Goal: Communication & Community: Answer question/provide support

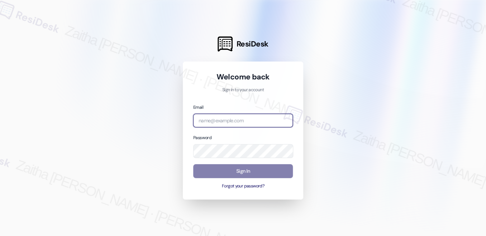
click at [231, 122] on input "email" at bounding box center [243, 121] width 100 height 14
type input "automated-surveys-[MEDICAL_DATA]_formerly_regency-zaitha.mae.[PERSON_NAME]@[MED…"
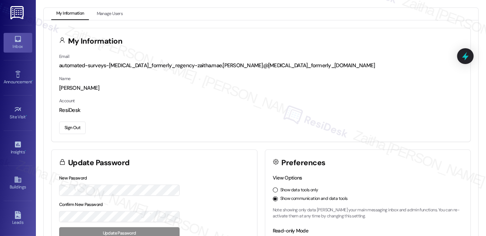
click at [23, 46] on div "Inbox" at bounding box center [18, 46] width 36 height 7
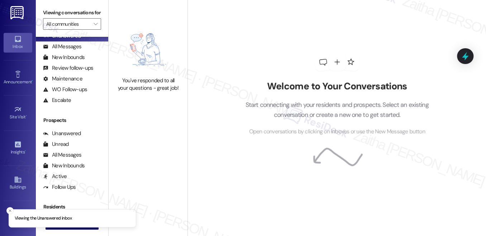
scroll to position [129, 0]
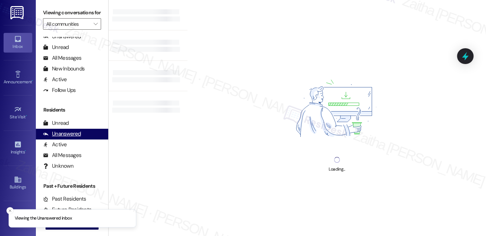
click at [72, 138] on div "Unanswered" at bounding box center [62, 134] width 38 height 8
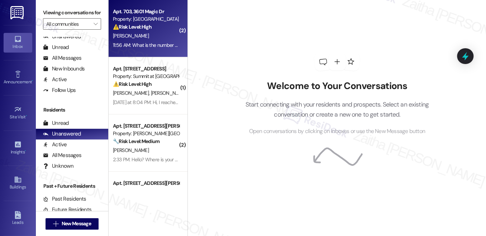
click at [164, 32] on div "[PERSON_NAME]" at bounding box center [146, 36] width 68 height 9
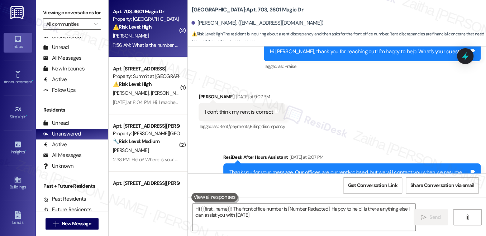
type textarea "Hi {{first_name}}! The front office number is [Number Redacted]. Happy to help!…"
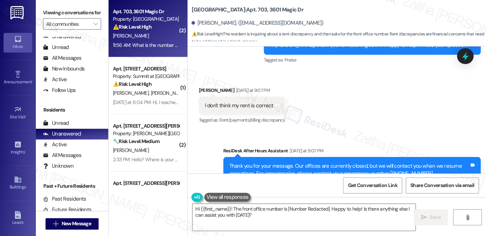
scroll to position [146, 0]
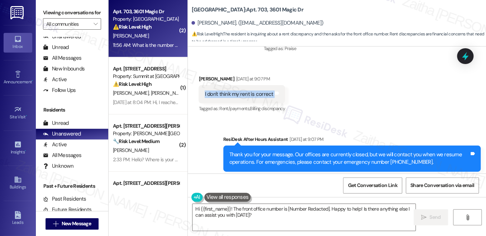
drag, startPoint x: 197, startPoint y: 92, endPoint x: 281, endPoint y: 94, distance: 84.5
click at [281, 94] on div "I don't think my rent is correct Tags and notes" at bounding box center [241, 94] width 86 height 18
copy div "I don't think my rent is correct Tags and notes"
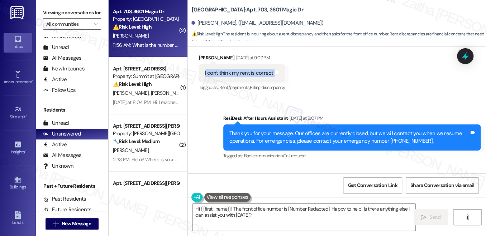
scroll to position [211, 0]
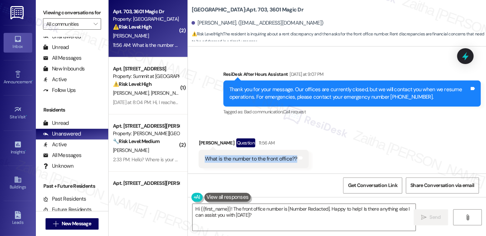
drag, startPoint x: 201, startPoint y: 160, endPoint x: 310, endPoint y: 162, distance: 109.9
click at [310, 162] on div "Received via SMS [PERSON_NAME] Question 11:56 AM What is the number to the fron…" at bounding box center [337, 147] width 298 height 51
copy div "What is the number to the front office?? Tags and notes"
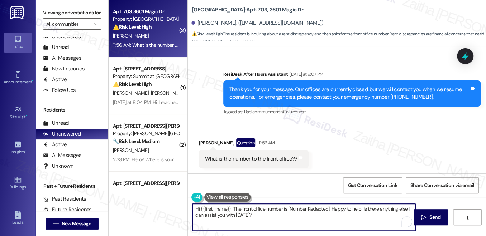
drag, startPoint x: 195, startPoint y: 208, endPoint x: 266, endPoint y: 217, distance: 71.8
click at [266, 217] on textarea "Hi {{first_name}}! The front office number is [Number Redacted]. Happy to help!…" at bounding box center [303, 217] width 223 height 27
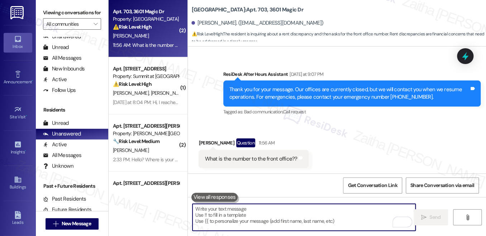
paste textarea "Thank you for reaching out, {{first_name}}. I’ll check with the team regarding …"
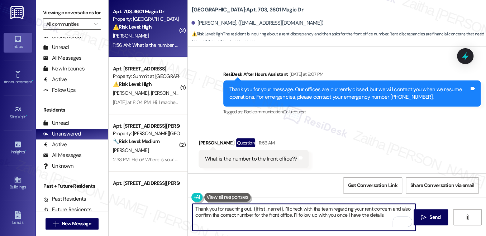
click at [247, 208] on textarea "Thank you for reaching out, {{first_name}}. I’ll check with the team regarding …" at bounding box center [303, 217] width 223 height 27
click at [246, 209] on textarea "Thank you for reaching out, {{first_name}}. I’ll check with the team regarding …" at bounding box center [303, 217] width 223 height 27
click at [426, 219] on span " Send" at bounding box center [430, 218] width 23 height 8
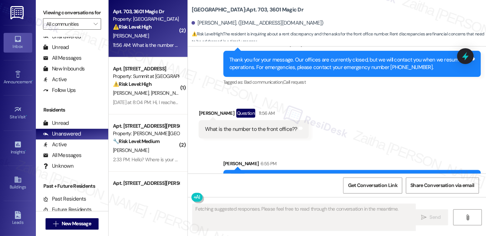
scroll to position [269, 0]
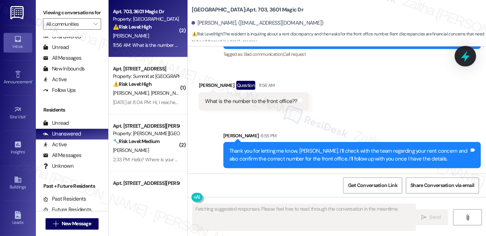
click at [471, 51] on div at bounding box center [464, 56] width 21 height 20
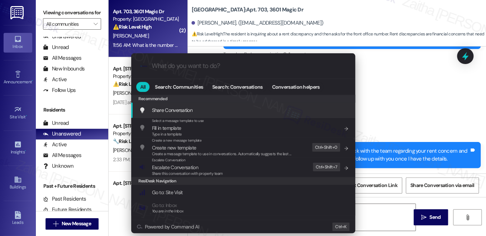
click at [184, 168] on span "Escalate Conversation" at bounding box center [175, 167] width 46 height 6
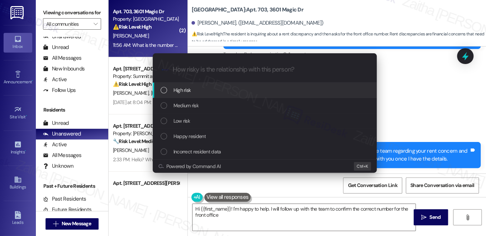
type textarea "Hi {{first_name}}! I'm happy to help. I will follow up with the team to confirm…"
click at [205, 107] on div "Medium risk" at bounding box center [264, 106] width 209 height 8
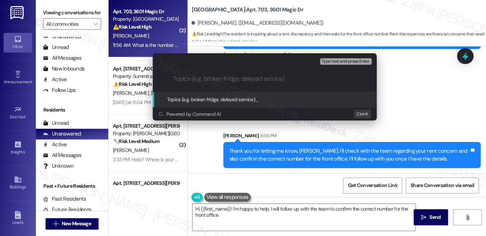
paste input "Rent Concern and Front Office Contact Request"
type input "Rent Concern and Front Office Contact Request"
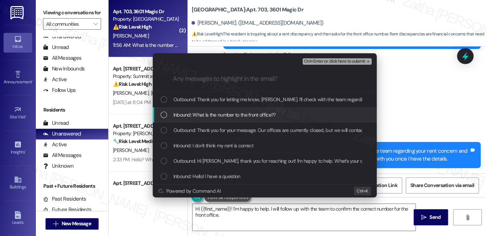
click at [216, 117] on span "Inbound: What is the number to the front office??" at bounding box center [224, 115] width 102 height 8
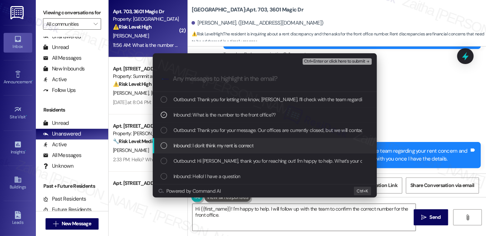
click at [257, 148] on div "Inbound: I don't think my rent is correct" at bounding box center [264, 146] width 209 height 8
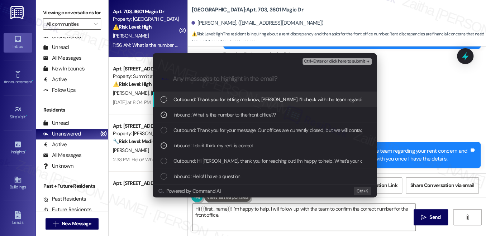
click at [348, 62] on span "Ctrl+Enter or click here to submit" at bounding box center [334, 61] width 61 height 5
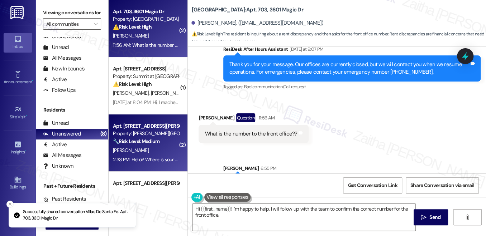
scroll to position [211, 0]
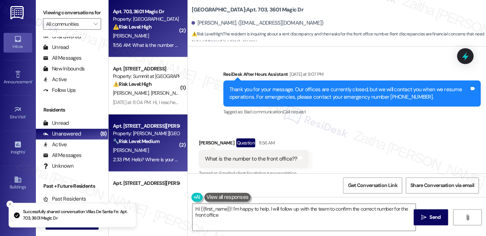
type textarea "Hi {{first_name}}! I'm happy to help. I will follow up with the team to confirm…"
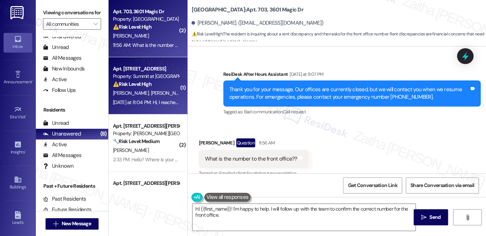
click at [163, 93] on div "[PERSON_NAME] [PERSON_NAME]" at bounding box center [146, 93] width 68 height 9
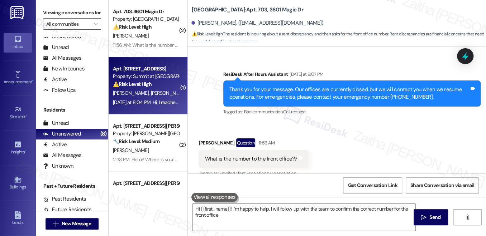
type textarea "Hi {{first_name}}! I'm happy to help. I will follow up with the team to confirm…"
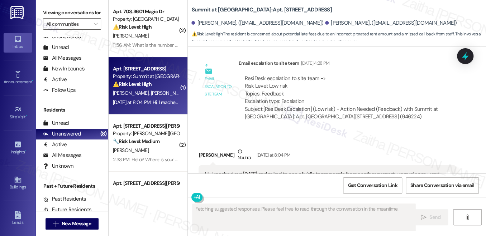
scroll to position [1241, 0]
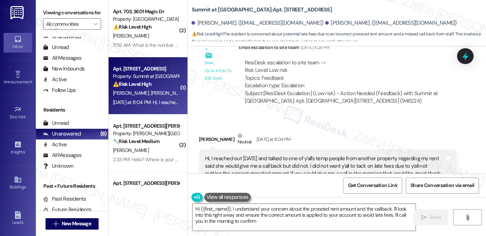
type textarea "Hi {{first_name}}, I understand your concern about the prorated rent amount and…"
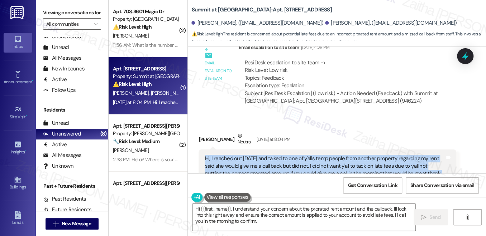
drag, startPoint x: 202, startPoint y: 143, endPoint x: 436, endPoint y: 161, distance: 234.6
click at [436, 161] on div "Hi, I reached out [DATE] and talked to one of y'all's temp people from another …" at bounding box center [326, 171] width 257 height 42
copy div "Hi, I reached out [DATE] and talked to one of y'all's temp people from another …"
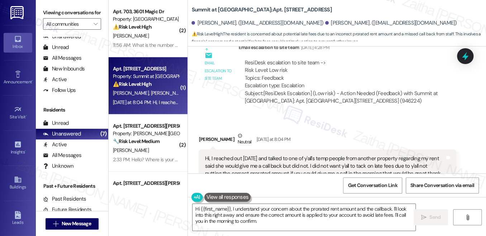
click at [371, 127] on div "Received via SMS [PERSON_NAME] Neutral [DATE] at 8:04 PM Hi, I reached out [DAT…" at bounding box center [327, 162] width 268 height 70
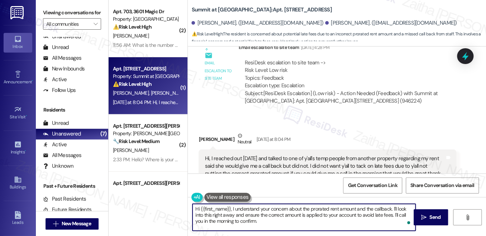
drag, startPoint x: 228, startPoint y: 216, endPoint x: 288, endPoint y: 229, distance: 61.2
click at [287, 230] on textarea "Hi {{first_name}}, I understand your concern about the prorated rent amount and…" at bounding box center [303, 217] width 223 height 27
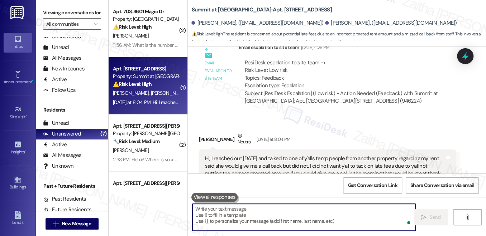
paste textarea "Hi {{first_name}}, thank you for reaching out. I understand your concern about …"
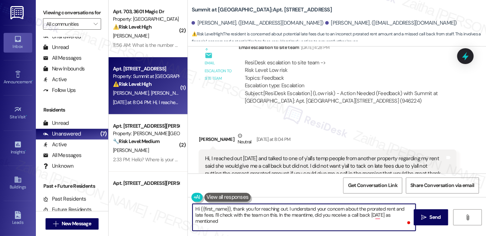
click at [201, 132] on div "[PERSON_NAME] Neutral [DATE] at 8:04 PM" at bounding box center [326, 141] width 257 height 18
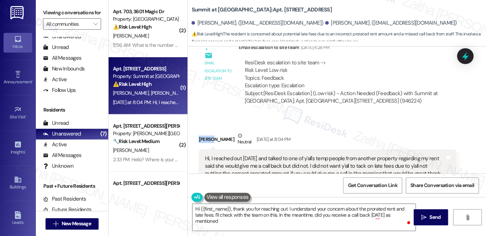
click at [201, 132] on div "[PERSON_NAME] Neutral [DATE] at 8:04 PM" at bounding box center [326, 141] width 257 height 18
copy div "[PERSON_NAME]"
click at [217, 209] on textarea "Hi {{first_name}}, thank you for reaching out. I understand your concern about …" at bounding box center [303, 217] width 223 height 27
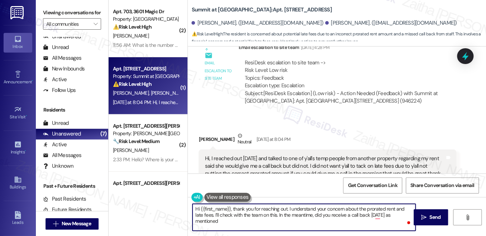
click at [217, 209] on textarea "Hi {{first_name}}, thank you for reaching out. I understand your concern about …" at bounding box center [303, 217] width 223 height 27
paste textarea "[PERSON_NAME]"
click at [392, 212] on textarea "Hi [PERSON_NAME], thank you for reaching out. I understand your concern about t…" at bounding box center [303, 217] width 223 height 27
type textarea "Hi [PERSON_NAME], thank you for reaching out. I understand your concern about t…"
click at [431, 216] on span "Send" at bounding box center [434, 218] width 11 height 8
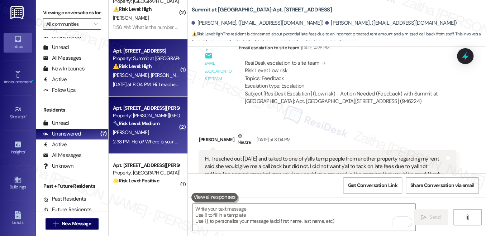
scroll to position [32, 0]
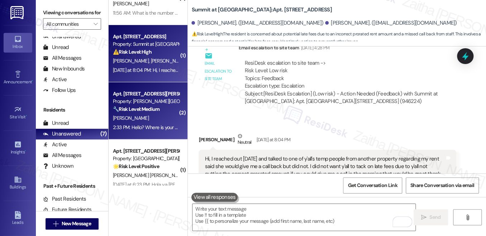
click at [156, 115] on div "[PERSON_NAME]" at bounding box center [146, 118] width 68 height 9
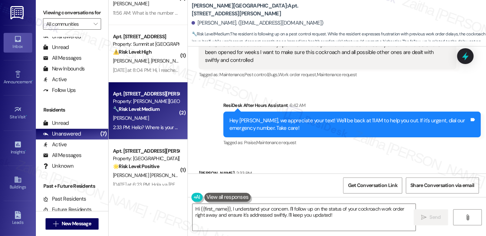
scroll to position [405, 0]
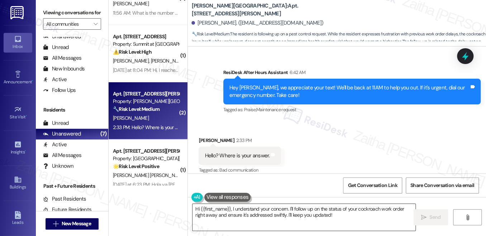
click at [363, 211] on textarea "Hi {{first_name}}, I understand your concern. I'll follow up on the status of y…" at bounding box center [303, 217] width 223 height 27
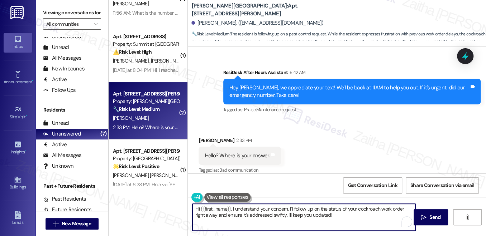
click at [363, 211] on textarea "Hi {{first_name}}, I understand your concern. I'll follow up on the status of y…" at bounding box center [303, 217] width 223 height 27
drag, startPoint x: 193, startPoint y: 217, endPoint x: 345, endPoint y: 220, distance: 152.2
click at [345, 220] on textarea "Hi {{first_name}}, I understand your concern. I'll follow up on the status of y…" at bounding box center [303, 217] width 223 height 27
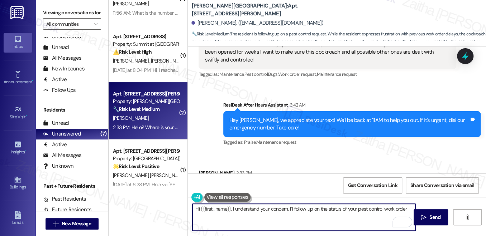
scroll to position [307, 0]
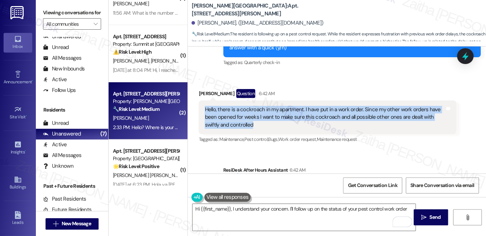
drag, startPoint x: 201, startPoint y: 102, endPoint x: 255, endPoint y: 117, distance: 55.8
click at [255, 117] on div "Hello, there is a cockroach in my apartment. I have put in a work order. Since …" at bounding box center [326, 118] width 257 height 34
copy div "Hello, there is a cockroach in my apartment. I have put in a work order. Since …"
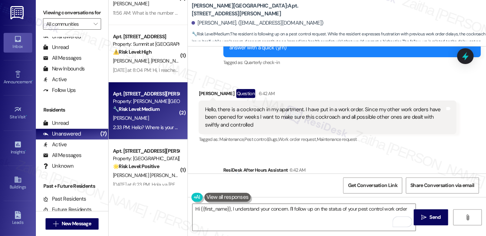
click at [393, 139] on div "Received via SMS [PERSON_NAME] Question 6:42 AM Hello, there is a cockroach in …" at bounding box center [327, 117] width 268 height 67
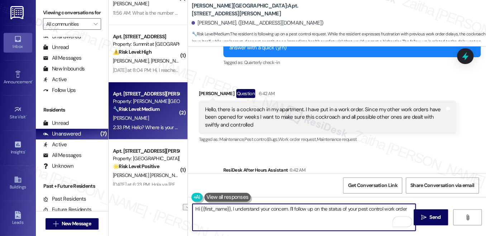
drag, startPoint x: 193, startPoint y: 210, endPoint x: 390, endPoint y: 218, distance: 197.8
click at [399, 216] on textarea "Hi {{first_name}}, I understand your concern. I'll follow up on the status of y…" at bounding box center [303, 217] width 223 height 27
type textarea "der"
drag, startPoint x: 251, startPoint y: 221, endPoint x: 184, endPoint y: 213, distance: 68.1
click at [184, 213] on div "( 2 ) Apt. 703, [STREET_ADDRESS] Property: Villas De Santa Fe ⚠️ Risk Level: Hi…" at bounding box center [296, 118] width 377 height 236
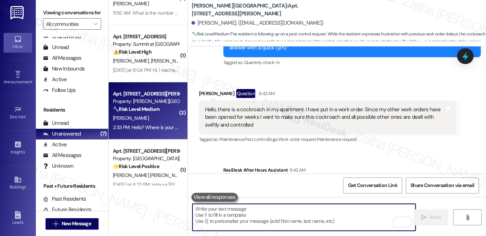
paste textarea "Hi {{first_name}}, thank you for letting me know. I understand how concerning t…"
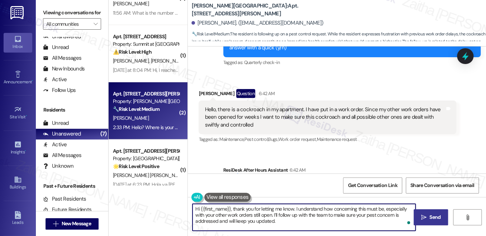
type textarea "Hi {{first_name}}, thank you for letting me know. I understand how concerning t…"
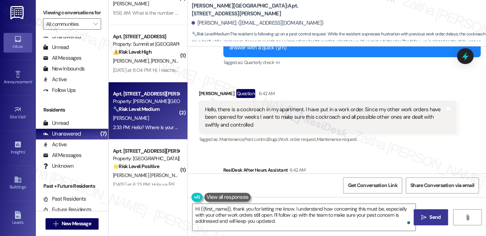
click at [425, 221] on span " Send" at bounding box center [430, 218] width 23 height 8
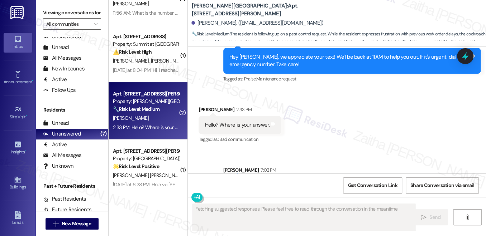
scroll to position [470, 0]
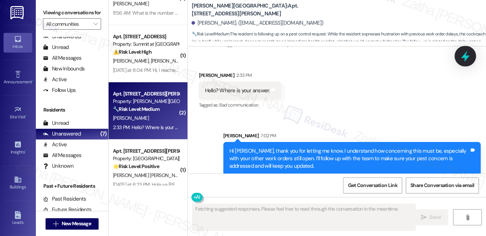
click at [468, 53] on icon at bounding box center [465, 56] width 12 height 12
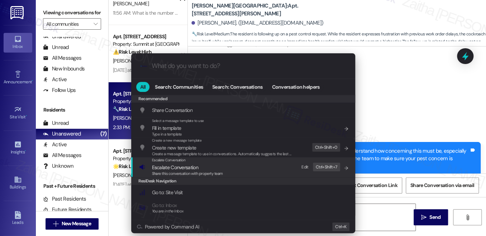
click at [177, 165] on span "Escalate Conversation" at bounding box center [175, 167] width 46 height 6
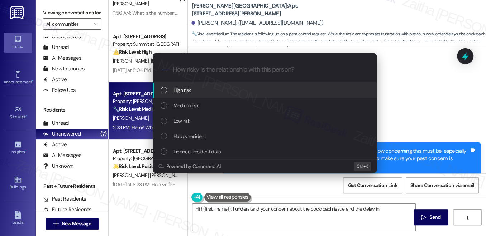
click at [186, 106] on span "Medium risk" at bounding box center [185, 106] width 25 height 8
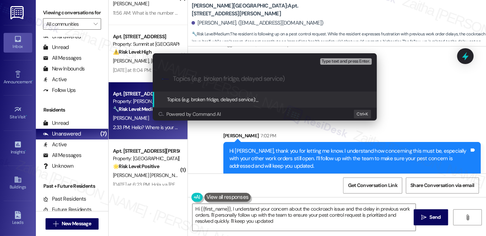
type textarea "Hi {{first_name}}, I understand your concern about the cockroach issue and the …"
type input "Follow Up on Pest Control Request"
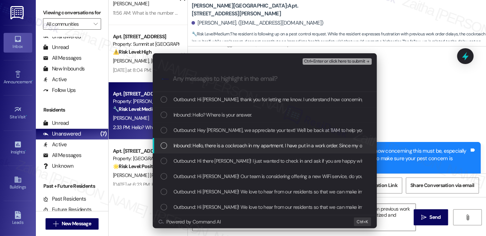
click at [237, 145] on span "Inbound: Hello, there is a cockroach in my apartment. I have put in a work orde…" at bounding box center [418, 146] width 491 height 8
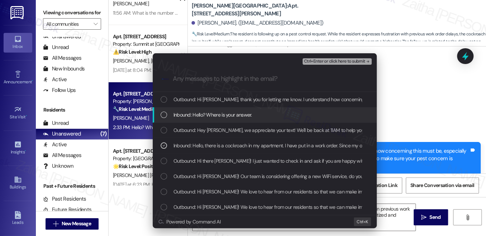
click at [243, 114] on span "Inbound: Hello? Where is your answer." at bounding box center [212, 115] width 78 height 8
click at [267, 112] on div "Inbound: Hello? Where is your answer." at bounding box center [264, 115] width 209 height 8
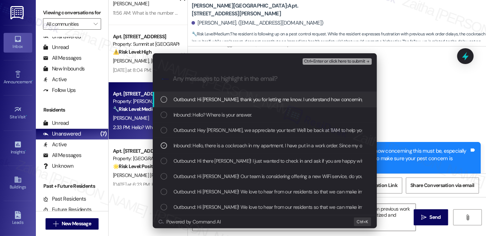
click at [326, 61] on span "Ctrl+Enter or click here to submit" at bounding box center [334, 61] width 61 height 5
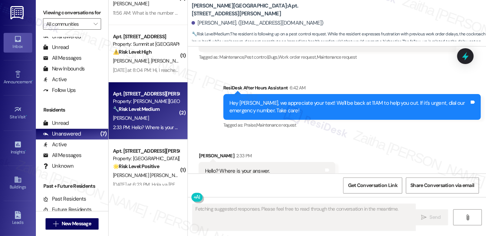
scroll to position [404, 0]
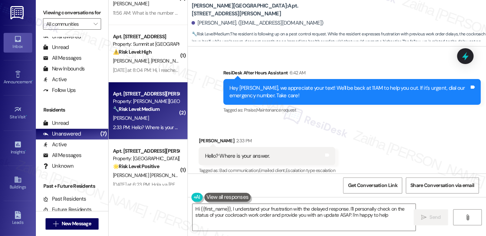
type textarea "Hi {{first_name}}, I understand your frustration with the delayed response. I'l…"
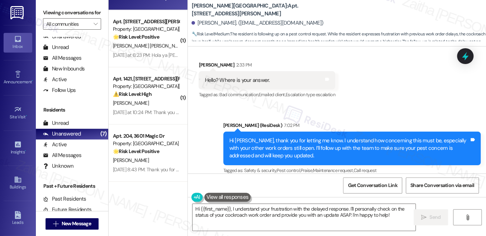
scroll to position [163, 0]
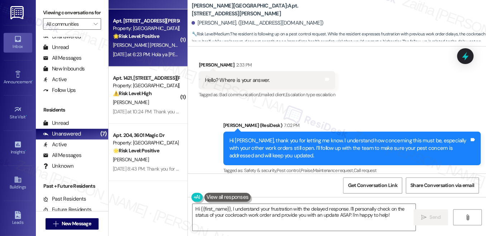
click at [154, 46] on div "[PERSON_NAME] [PERSON_NAME]" at bounding box center [146, 45] width 68 height 9
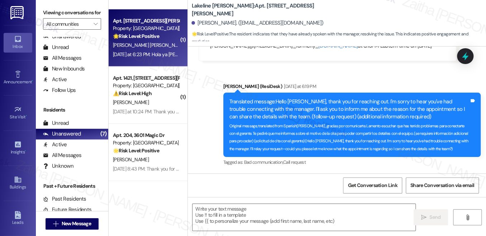
type textarea "Fetching suggested responses. Please feel free to read through the conversation…"
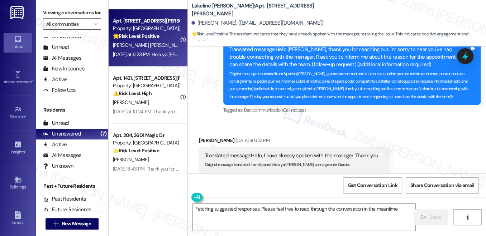
scroll to position [229, 0]
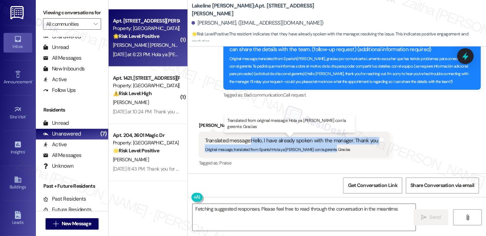
drag, startPoint x: 250, startPoint y: 140, endPoint x: 375, endPoint y: 146, distance: 125.1
click at [375, 146] on div "Translated message: Hello, I have already spoken with the manager. Thank you Or…" at bounding box center [290, 144] width 173 height 15
copy div "Hello, I have already spoken with the manager. Thank you Original message, tran…"
click at [358, 156] on div "Translated message: Hello, I have already spoken with the manager. Thank you Or…" at bounding box center [293, 145] width 191 height 26
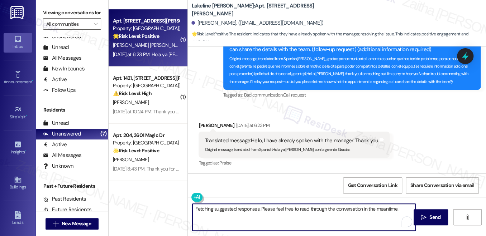
drag, startPoint x: 194, startPoint y: 208, endPoint x: 400, endPoint y: 216, distance: 206.7
click at [399, 216] on textarea "Fetching suggested responses. Please feel free to read through the conversation…" at bounding box center [303, 217] width 223 height 27
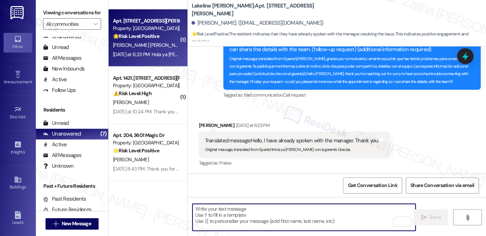
click at [221, 217] on textarea "To enrich screen reader interactions, please activate Accessibility in Grammarl…" at bounding box center [303, 217] width 223 height 27
paste textarea "Thank you for letting me know, {{first_name}}. I’m glad you were able to connec…"
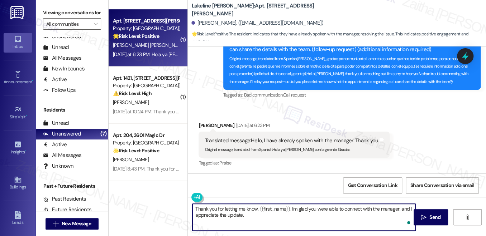
paste textarea "If you need anything else, please don't hesitate to reach out!"
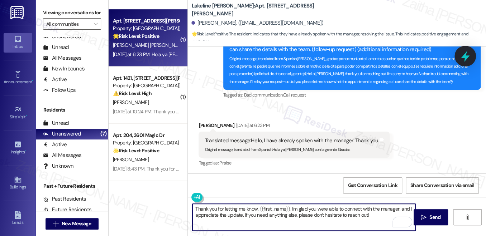
type textarea "Thank you for letting me know, {{first_name}}. I’m glad you were able to connec…"
click at [462, 57] on icon at bounding box center [464, 56] width 9 height 11
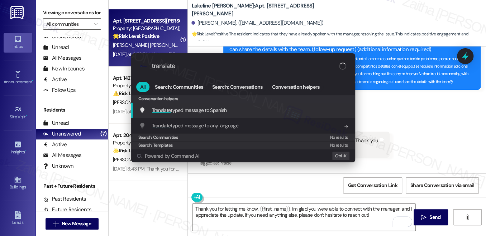
type input "translate"
click at [224, 109] on span "Translate typed message to Spanish" at bounding box center [189, 110] width 75 height 6
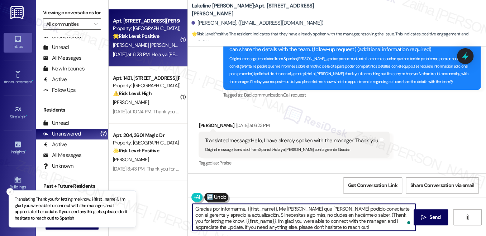
type textarea "Gracias por informarme, {{first_name}}. Me [PERSON_NAME] que [PERSON_NAME] podi…"
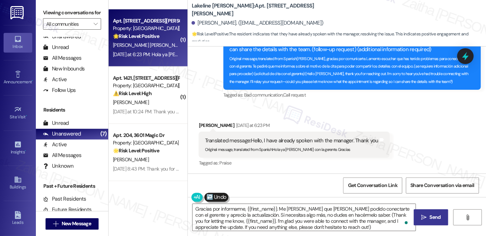
click at [428, 216] on span "Send" at bounding box center [435, 218] width 14 height 8
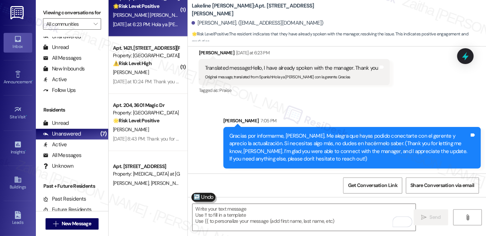
scroll to position [208, 0]
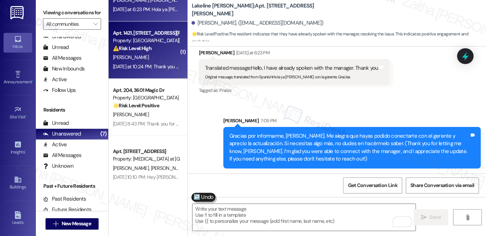
click at [154, 56] on div "[PERSON_NAME]" at bounding box center [146, 57] width 68 height 9
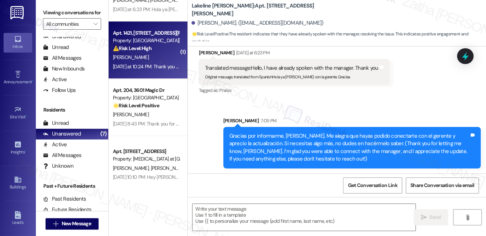
type textarea "Fetching suggested responses. Please feel free to read through the conversation…"
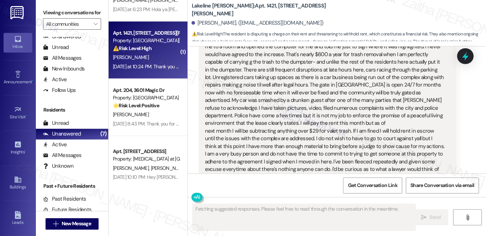
scroll to position [4495, 0]
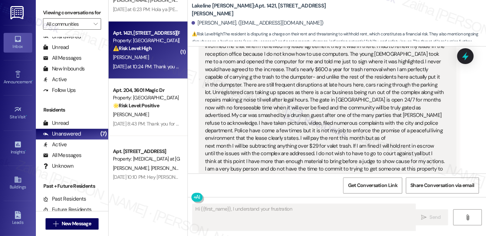
click at [338, 233] on button "Hide Suggestions" at bounding box center [341, 236] width 14 height 7
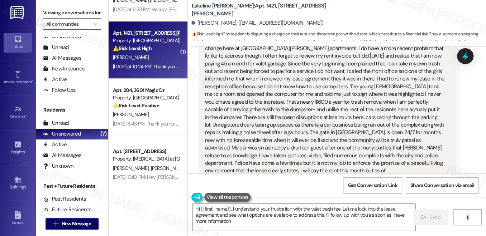
type textarea "Hi {{first_name}}, I understand your frustration with the valet trash fee. Let …"
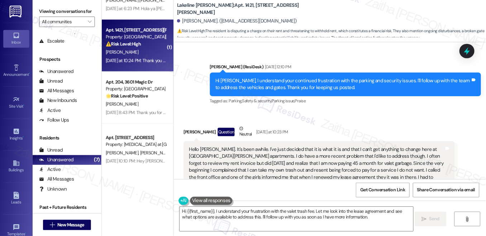
scroll to position [4193, 0]
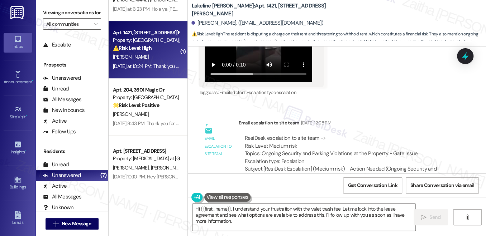
click at [362, 199] on div "Sent via SMS [PERSON_NAME] (ResiDesk) [DATE] 12:10 PM Hi [PERSON_NAME], I under…" at bounding box center [337, 233] width 298 height 68
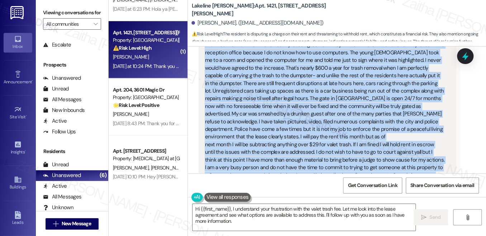
scroll to position [4500, 0]
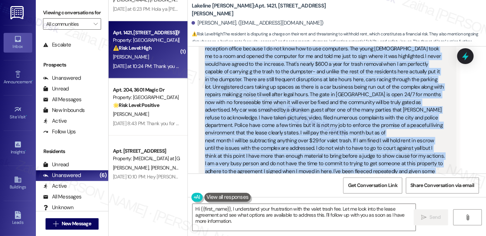
drag, startPoint x: 202, startPoint y: 68, endPoint x: 369, endPoint y: 116, distance: 173.4
click at [369, 116] on div "Hello [PERSON_NAME]. It's been awhile. I've just decided that it is what it is …" at bounding box center [324, 98] width 241 height 199
copy div "Hello [PERSON_NAME]. It's been awhile. I've just decided that it is what it is …"
click at [436, 124] on div "Hello [PERSON_NAME]. It's been awhile. I've just decided that it is what it is …" at bounding box center [326, 99] width 257 height 210
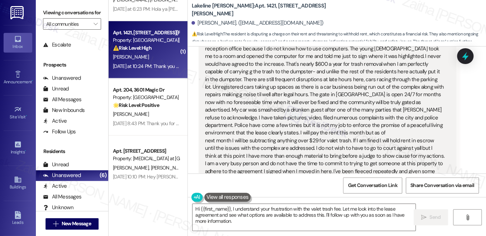
scroll to position [4370, 0]
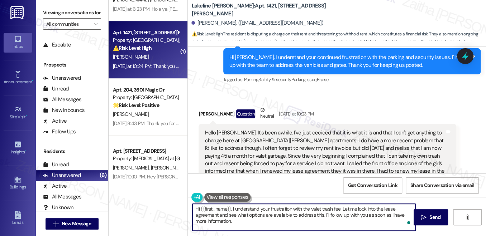
drag, startPoint x: 194, startPoint y: 209, endPoint x: 239, endPoint y: 219, distance: 46.6
click at [239, 221] on textarea "Hi {{first_name}}, I understand your frustration with the valet trash fee. Let …" at bounding box center [303, 217] width 223 height 27
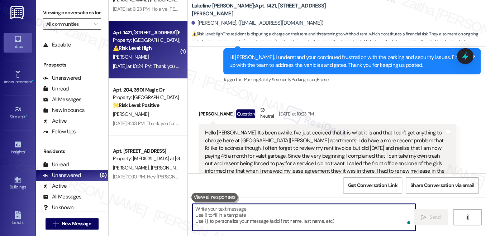
paste textarea "Thank you for sharing your concerns, {{first_name}}. I understand how frustrati…"
type textarea "Thank you for sharing your concerns, {{first_name}}. I understand how frustrati…"
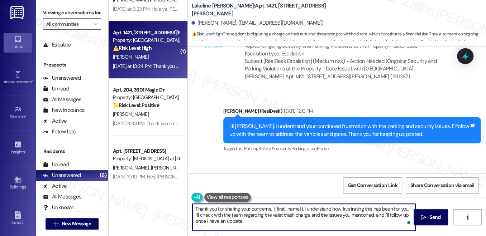
scroll to position [4403, 0]
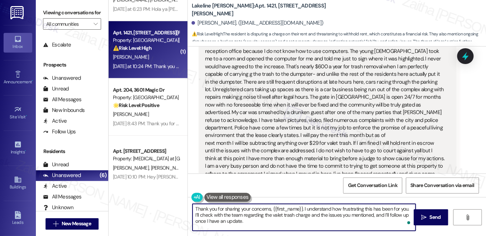
scroll to position [4563, 0]
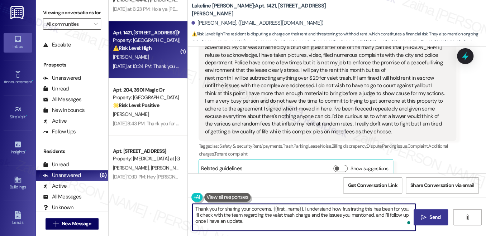
type textarea "Thank you for sharing your concerns, {{first_name}}. I understand how frustrati…"
click at [438, 219] on span "Send" at bounding box center [434, 218] width 11 height 8
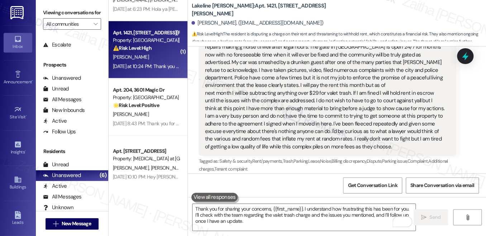
scroll to position [4628, 0]
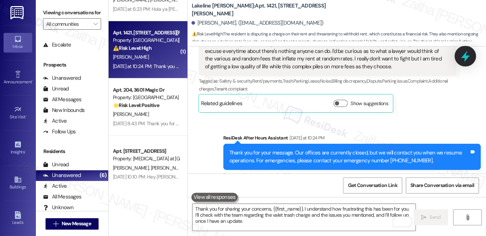
click at [466, 59] on icon at bounding box center [465, 56] width 12 height 12
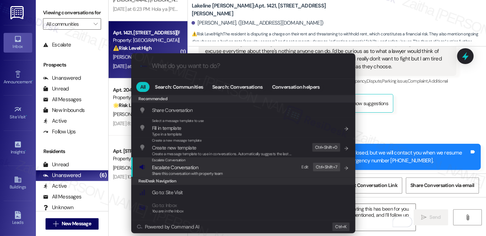
click at [169, 169] on span "Escalate Conversation" at bounding box center [175, 167] width 46 height 6
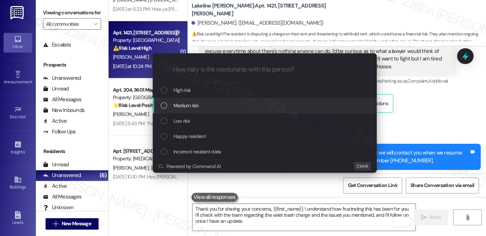
click at [200, 107] on div "Medium risk" at bounding box center [264, 106] width 209 height 8
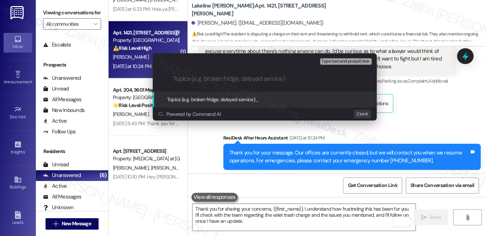
paste input "Resident Concerns Regarding Valet Trash and Community Issues"
type input "Resident Concerns Regarding Valet Trash and Community Issues"
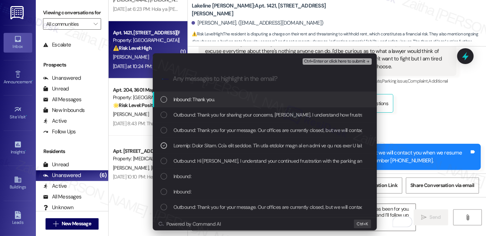
click at [329, 62] on span "Ctrl+Enter or click here to submit" at bounding box center [334, 61] width 61 height 5
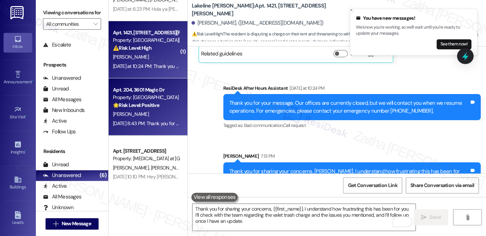
scroll to position [4736, 0]
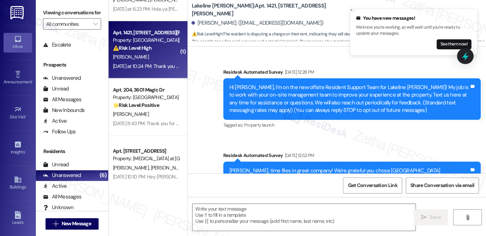
type textarea "Fetching suggested responses. Please feel free to read through the conversation…"
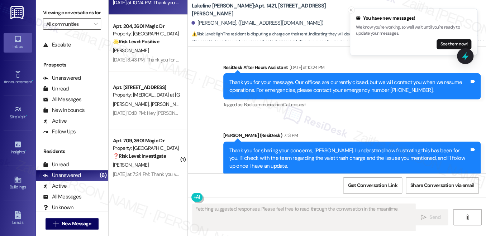
scroll to position [273, 0]
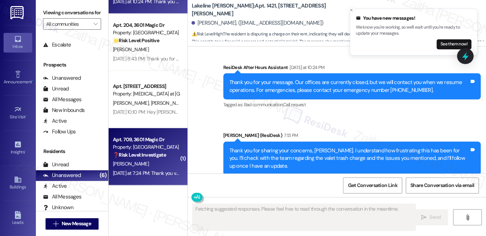
click at [170, 164] on div "[PERSON_NAME]" at bounding box center [146, 164] width 68 height 9
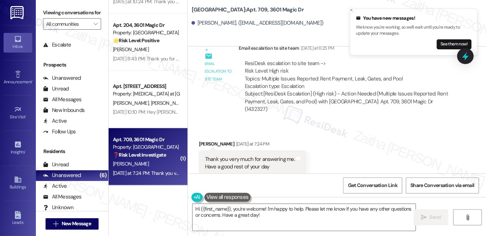
scroll to position [653, 0]
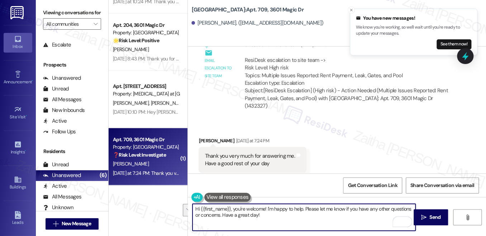
drag, startPoint x: 302, startPoint y: 209, endPoint x: 220, endPoint y: 214, distance: 82.1
click at [220, 214] on textarea "Hi {{first_name}}, you're welcome! I'm happy to help. Please let me know if you…" at bounding box center [303, 217] width 223 height 27
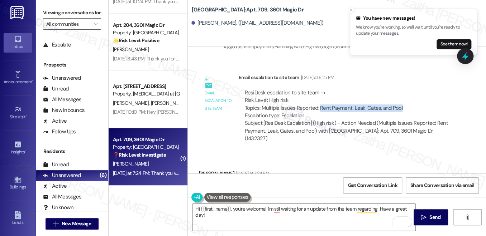
drag, startPoint x: 316, startPoint y: 98, endPoint x: 396, endPoint y: 100, distance: 80.6
click at [396, 100] on div "ResiDesk escalation to site team -> Risk Level: High risk Topics: Multiple Issu…" at bounding box center [346, 104] width 205 height 31
copy div "Rent Payment, Leak, Gates, and Pool"
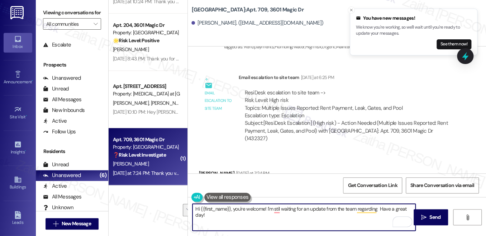
drag, startPoint x: 377, startPoint y: 208, endPoint x: 377, endPoint y: 221, distance: 12.9
click at [377, 221] on textarea "Hi {{first_name}}, you're welcome! I'm stil waiting for an update from the team…" at bounding box center [303, 217] width 223 height 27
paste textarea "Rent Payment, Leak, Gates, and Pool"
type textarea "Hi {{first_name}}, you're welcome! I'm stil waiting for an update from the team…"
drag, startPoint x: 194, startPoint y: 207, endPoint x: 256, endPoint y: 218, distance: 62.8
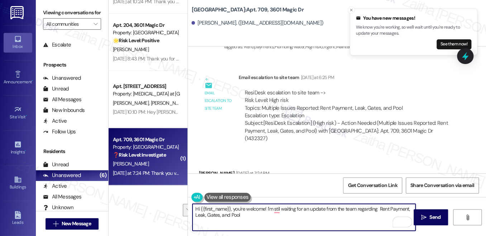
click at [256, 218] on textarea "Hi {{first_name}}, you're welcome! I'm stil waiting for an update from the team…" at bounding box center [303, 217] width 223 height 27
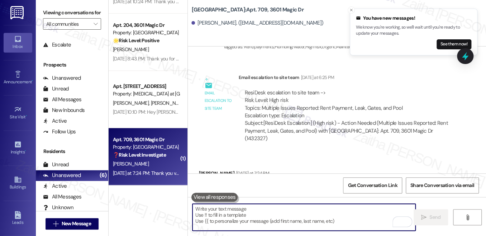
paste textarea "Hi {{first_name}}, you’re welcome! I’m still waiting for an update from the tea…"
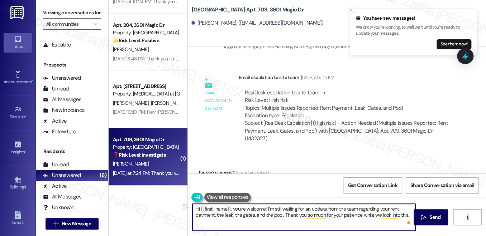
drag, startPoint x: 234, startPoint y: 210, endPoint x: 186, endPoint y: 209, distance: 47.6
click at [187, 209] on div "Villas De Santa Fe: Apt. 709, 3601 Magic Dr Sandra Renteria. (sandrarenteria54@…" at bounding box center [336, 118] width 298 height 236
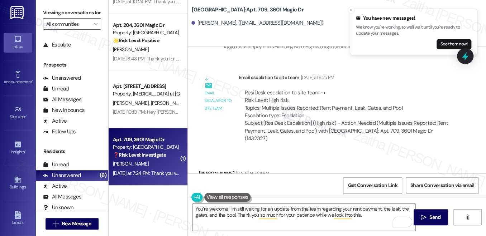
click at [203, 170] on div "Sandra Renteria Yesterday at 7:24 PM" at bounding box center [251, 175] width 107 height 10
copy div "Sandra"
click at [226, 207] on textarea "You’re welcome! I’m still waiting for an update from the team regarding your re…" at bounding box center [303, 217] width 223 height 27
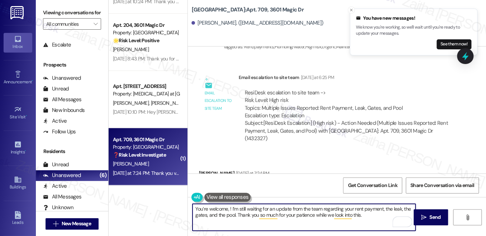
paste textarea "Sandra"
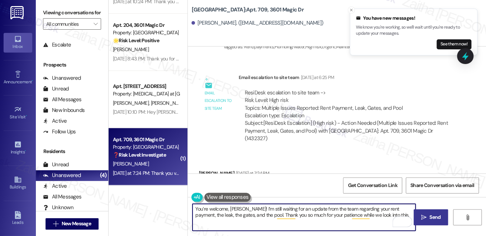
type textarea "You’re welcome, Sandra! I’m still waiting for an update from the team regarding…"
drag, startPoint x: 434, startPoint y: 212, endPoint x: 425, endPoint y: 209, distance: 10.3
click at [434, 213] on button " Send" at bounding box center [430, 217] width 35 height 16
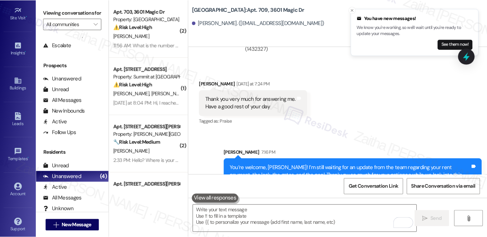
scroll to position [102, 0]
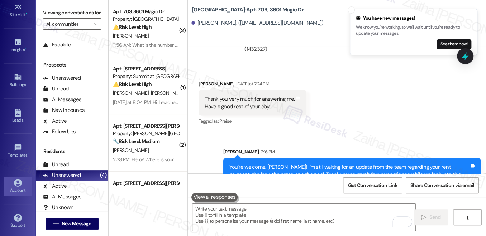
click at [20, 188] on div "Account" at bounding box center [18, 190] width 36 height 7
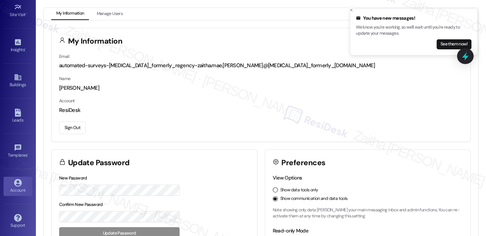
click at [72, 127] on button "Sign Out" at bounding box center [72, 128] width 26 height 13
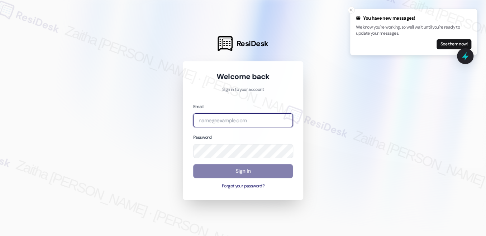
click at [245, 119] on input "email" at bounding box center [243, 121] width 100 height 14
